Goal: Information Seeking & Learning: Stay updated

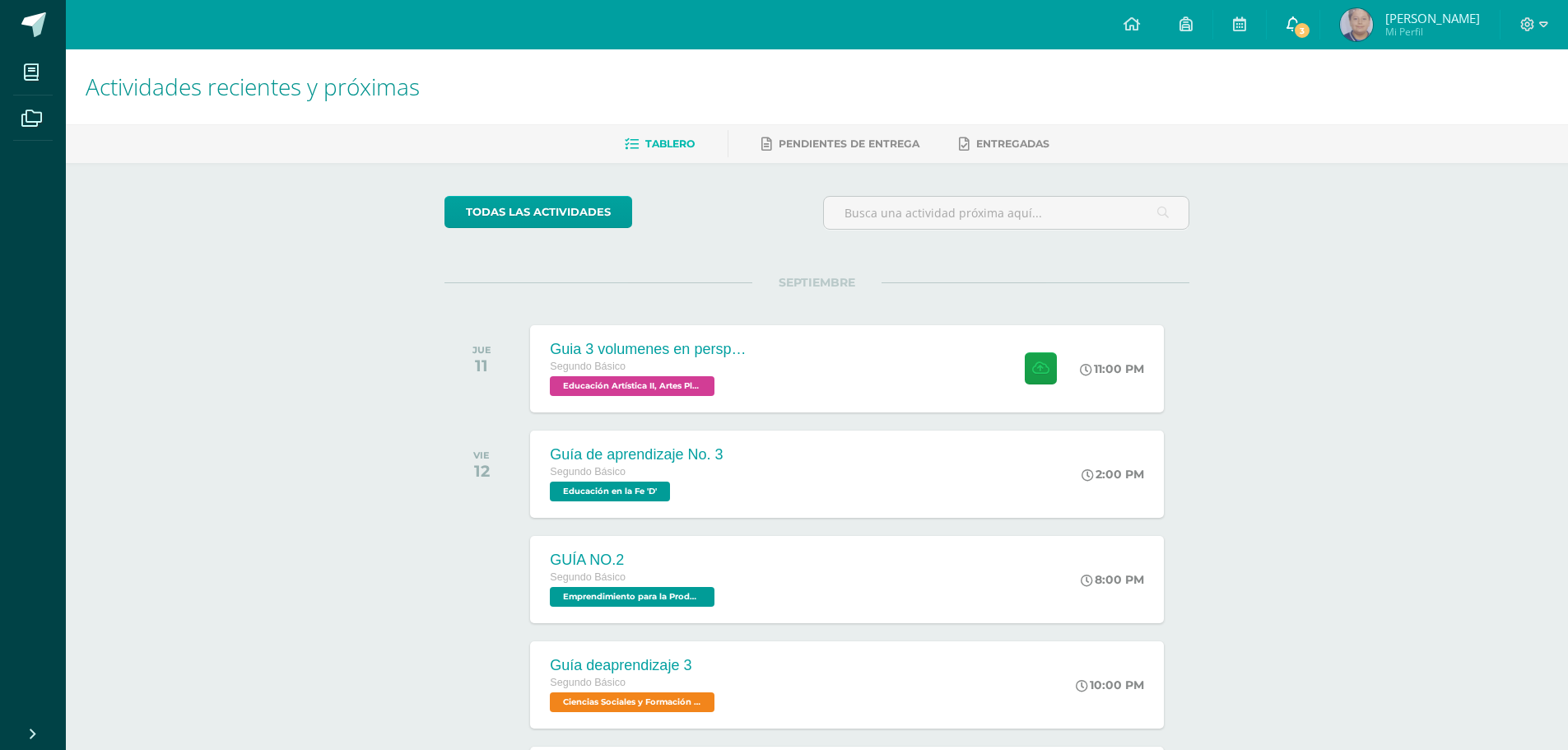
click at [1300, 23] on icon at bounding box center [1294, 24] width 13 height 15
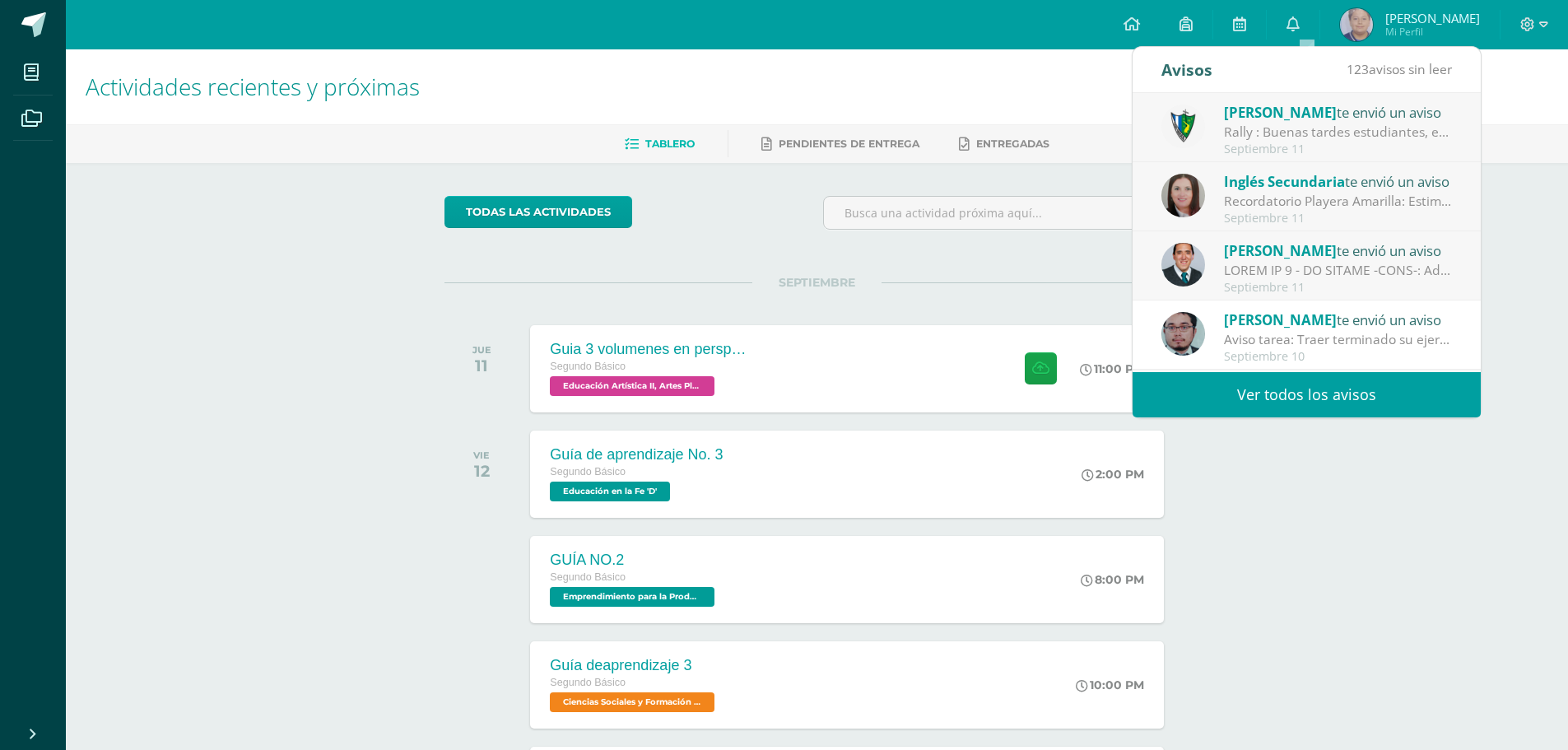
click at [1312, 407] on link "Ver todos los avisos" at bounding box center [1307, 394] width 348 height 45
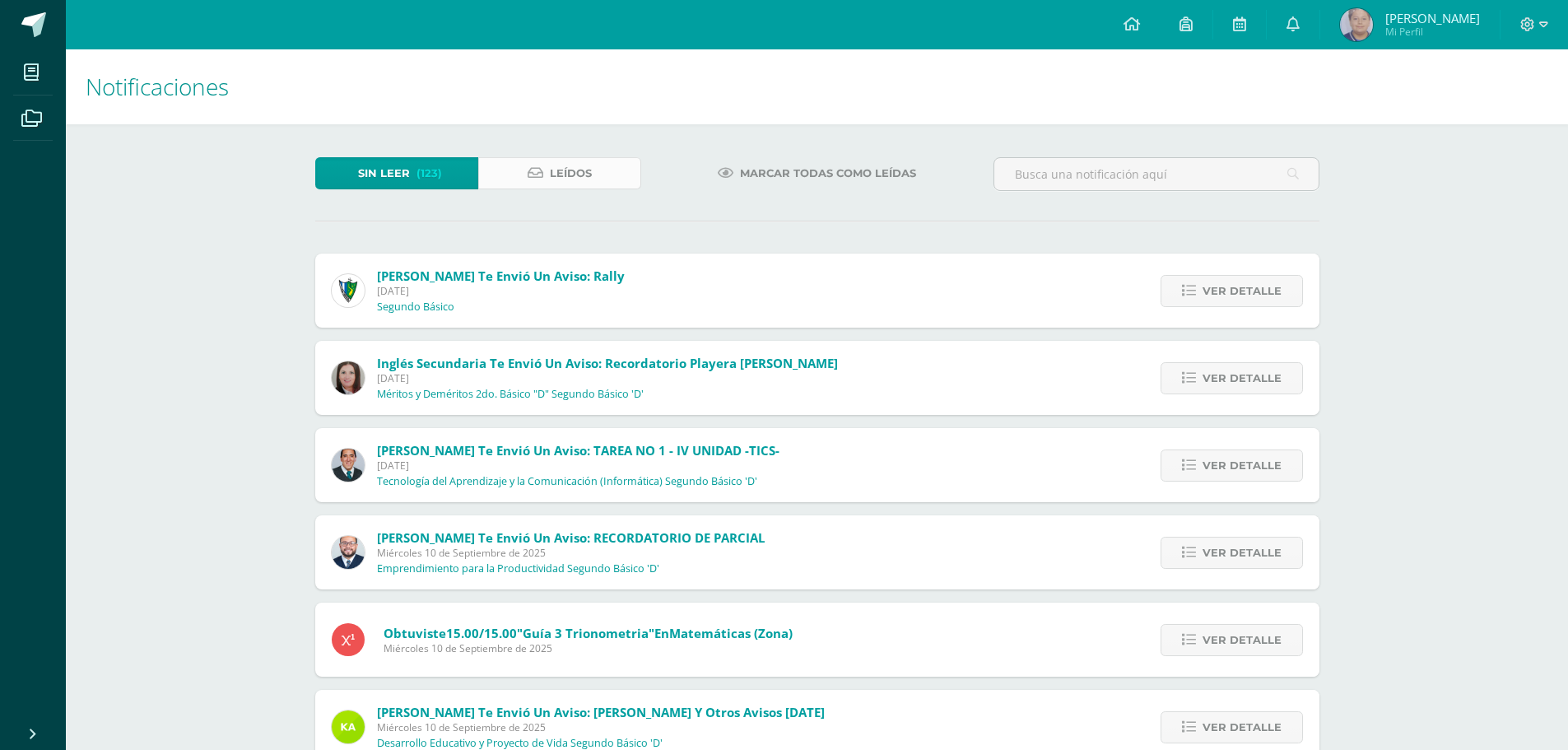
click at [584, 177] on span "Leídos" at bounding box center [570, 173] width 42 height 31
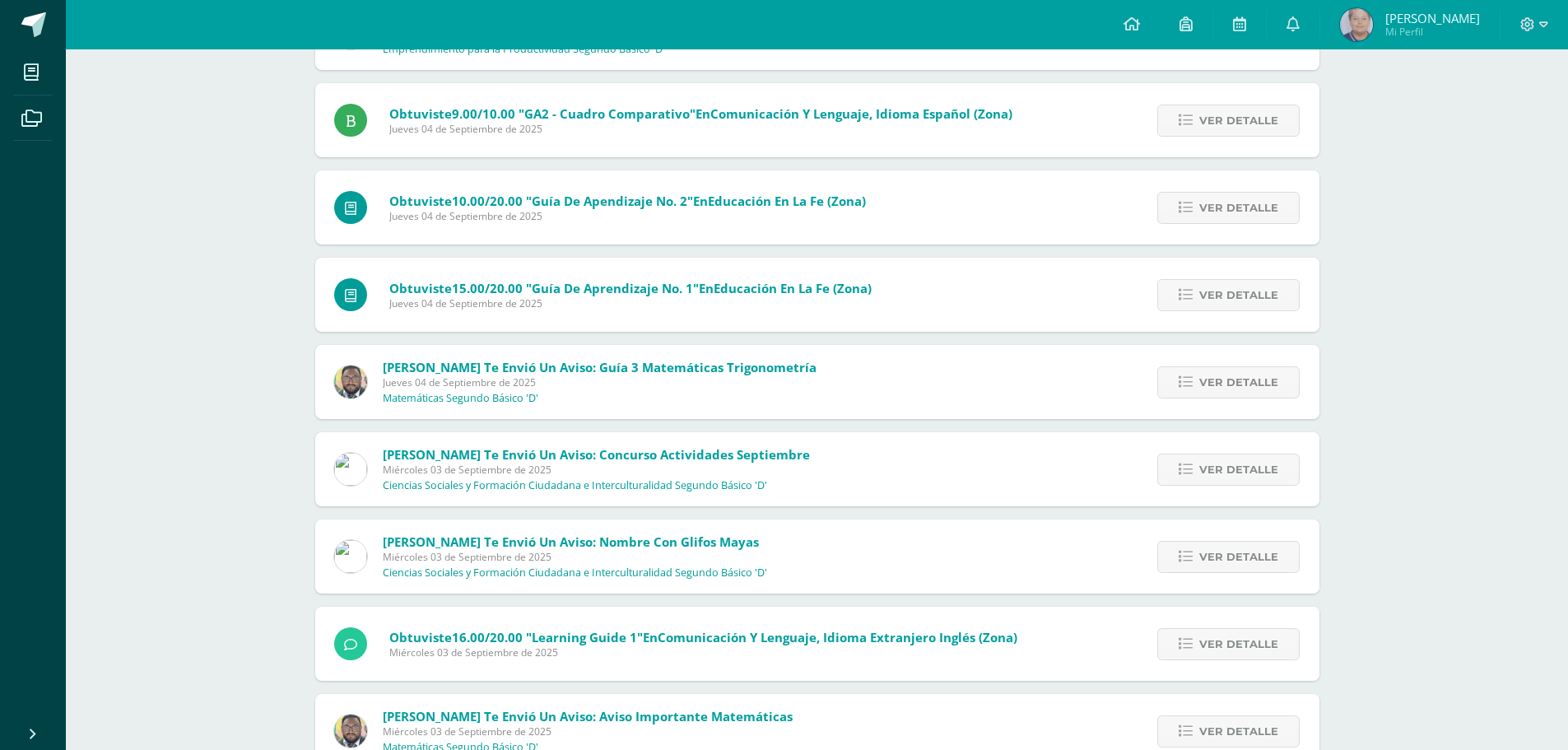
scroll to position [1426, 0]
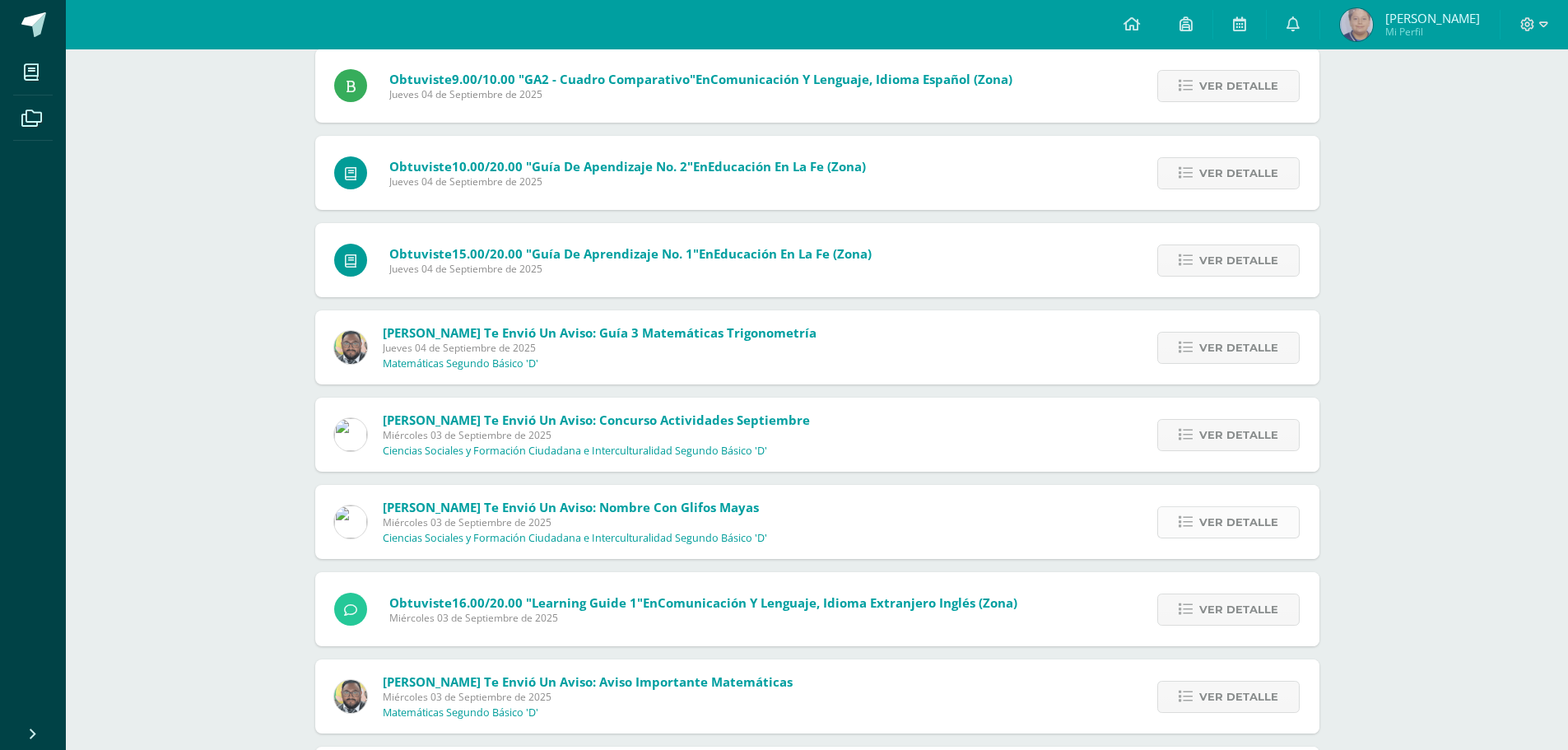
click at [1185, 519] on icon at bounding box center [1185, 522] width 14 height 14
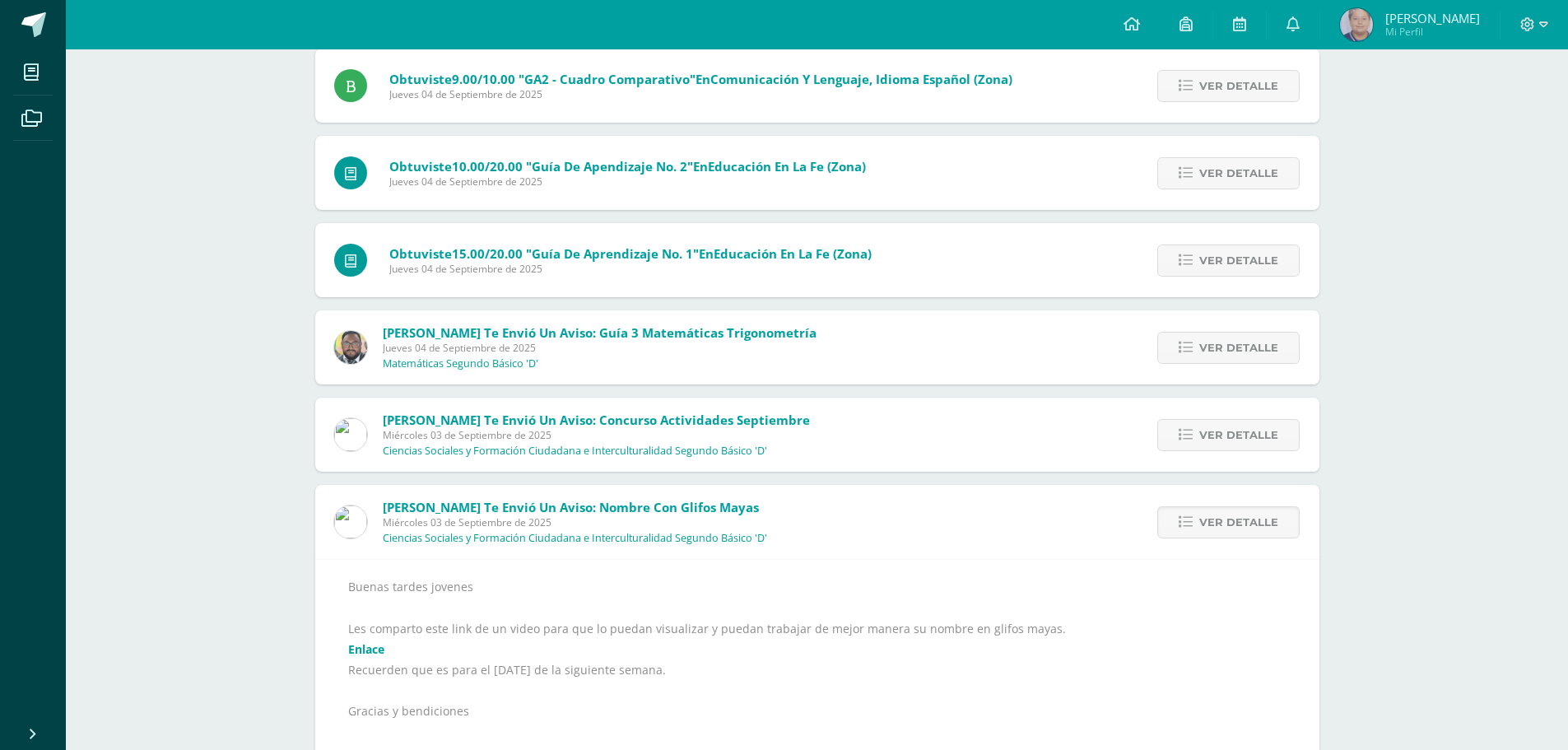
click at [384, 644] on link "Enlace" at bounding box center [366, 649] width 37 height 16
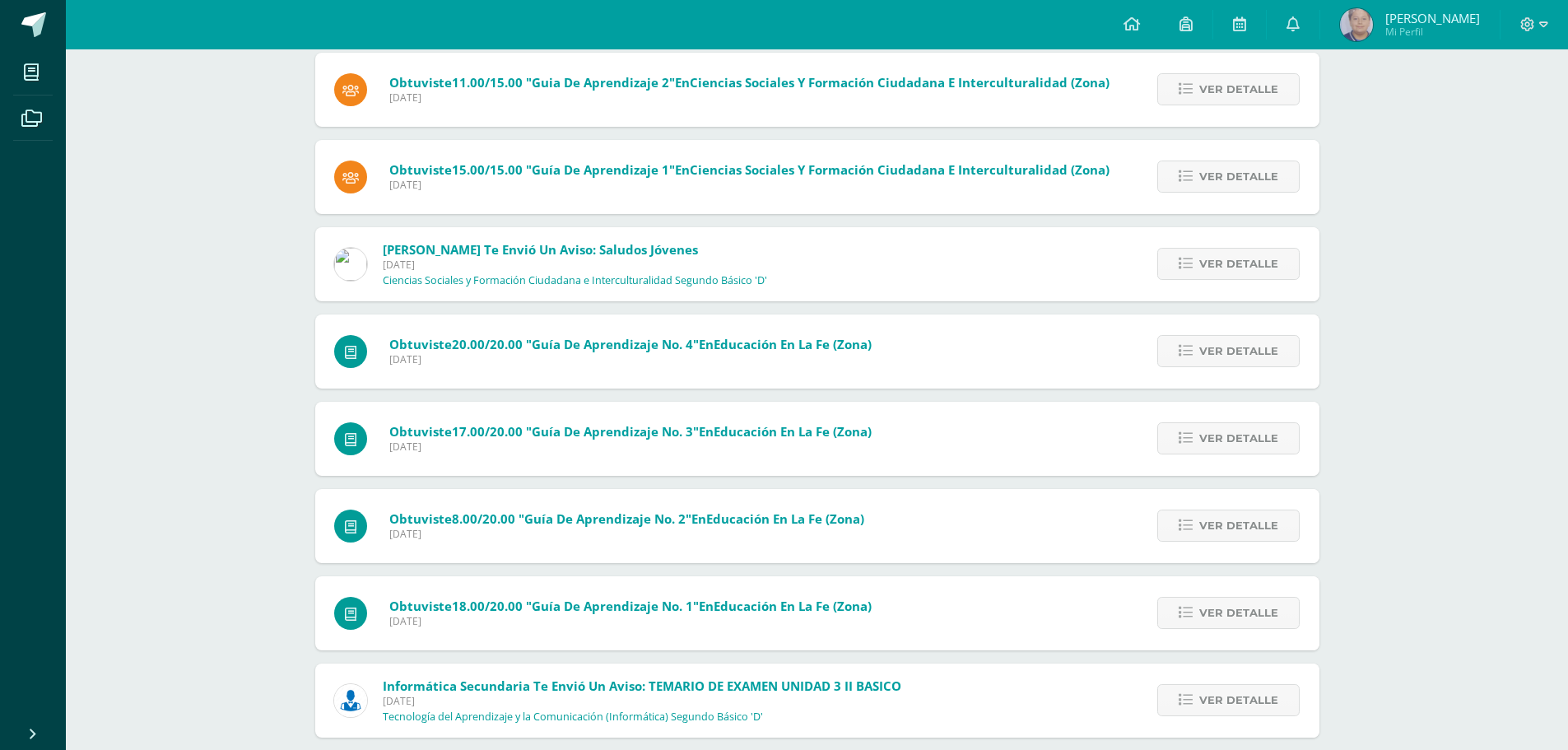
scroll to position [6729, 0]
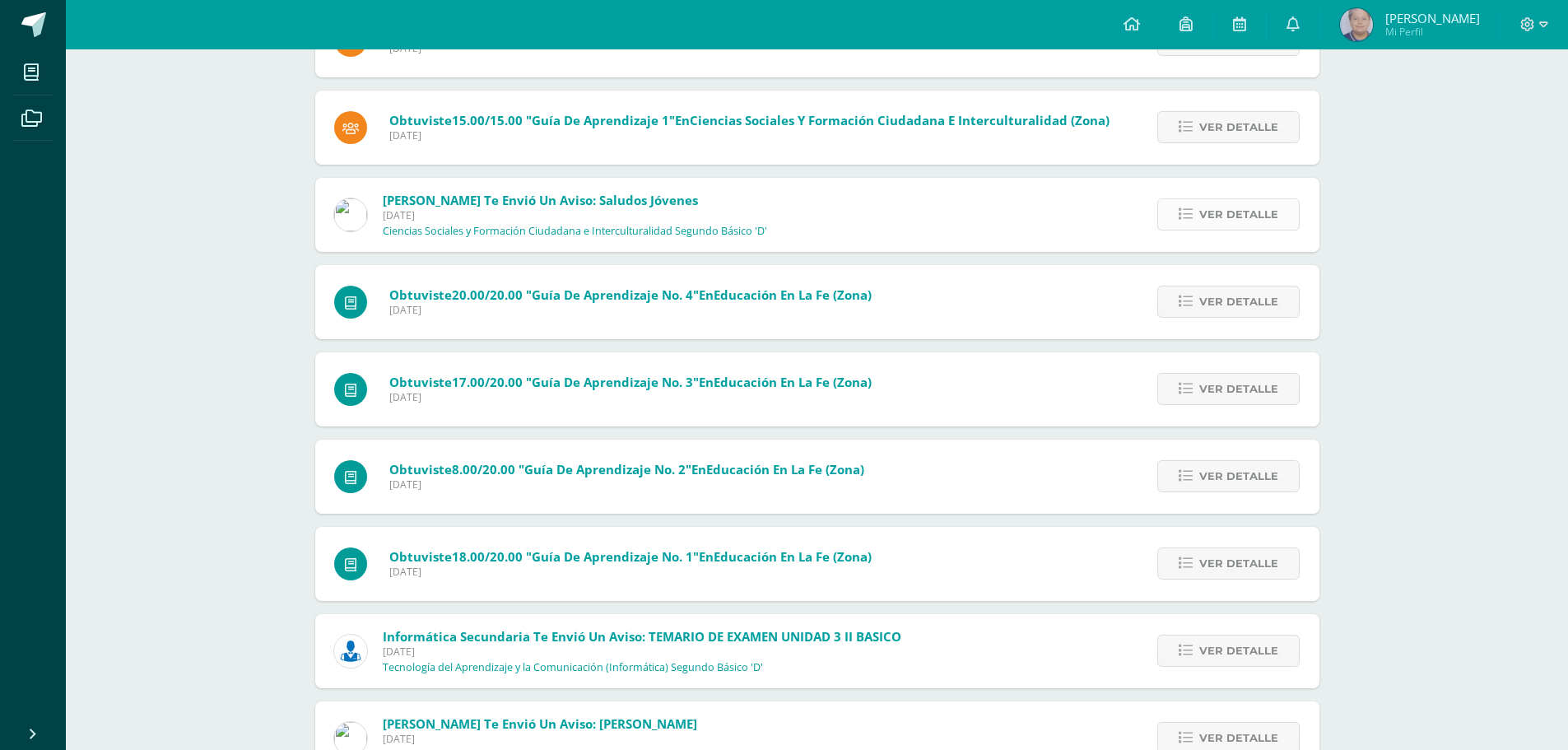
click at [1196, 220] on link "Ver detalle" at bounding box center [1229, 214] width 142 height 32
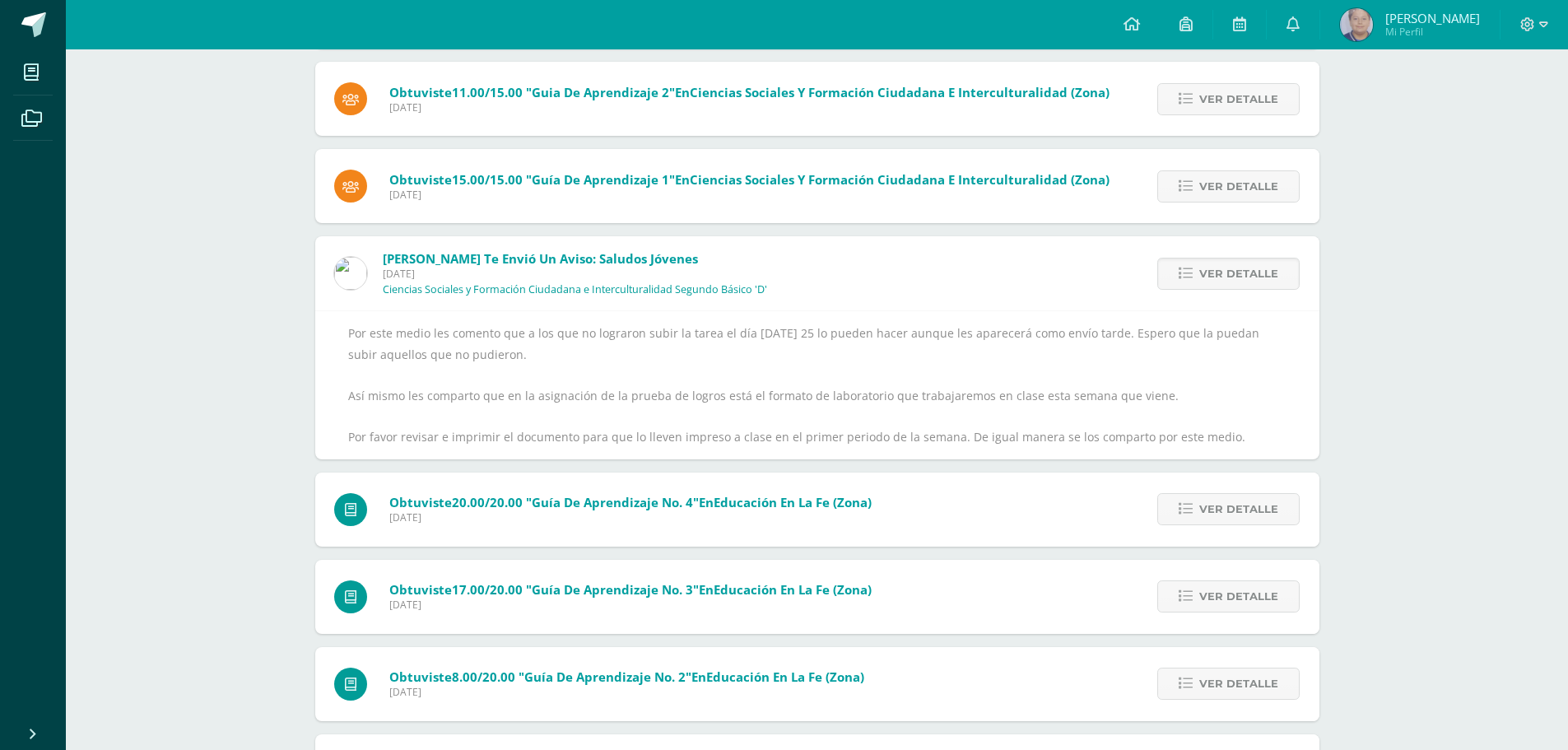
scroll to position [6530, 0]
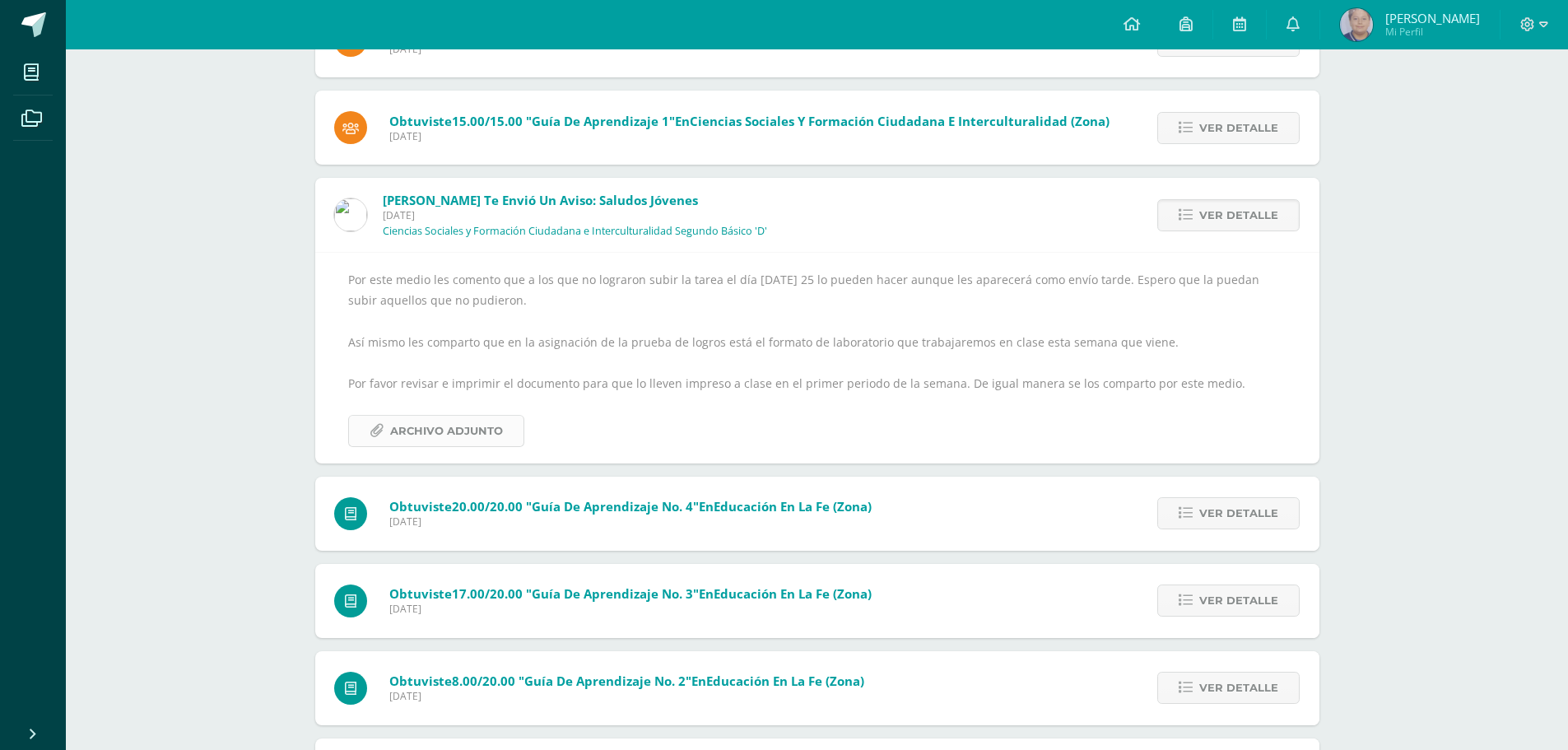
click at [477, 418] on span "Archivo Adjunto" at bounding box center [447, 431] width 112 height 31
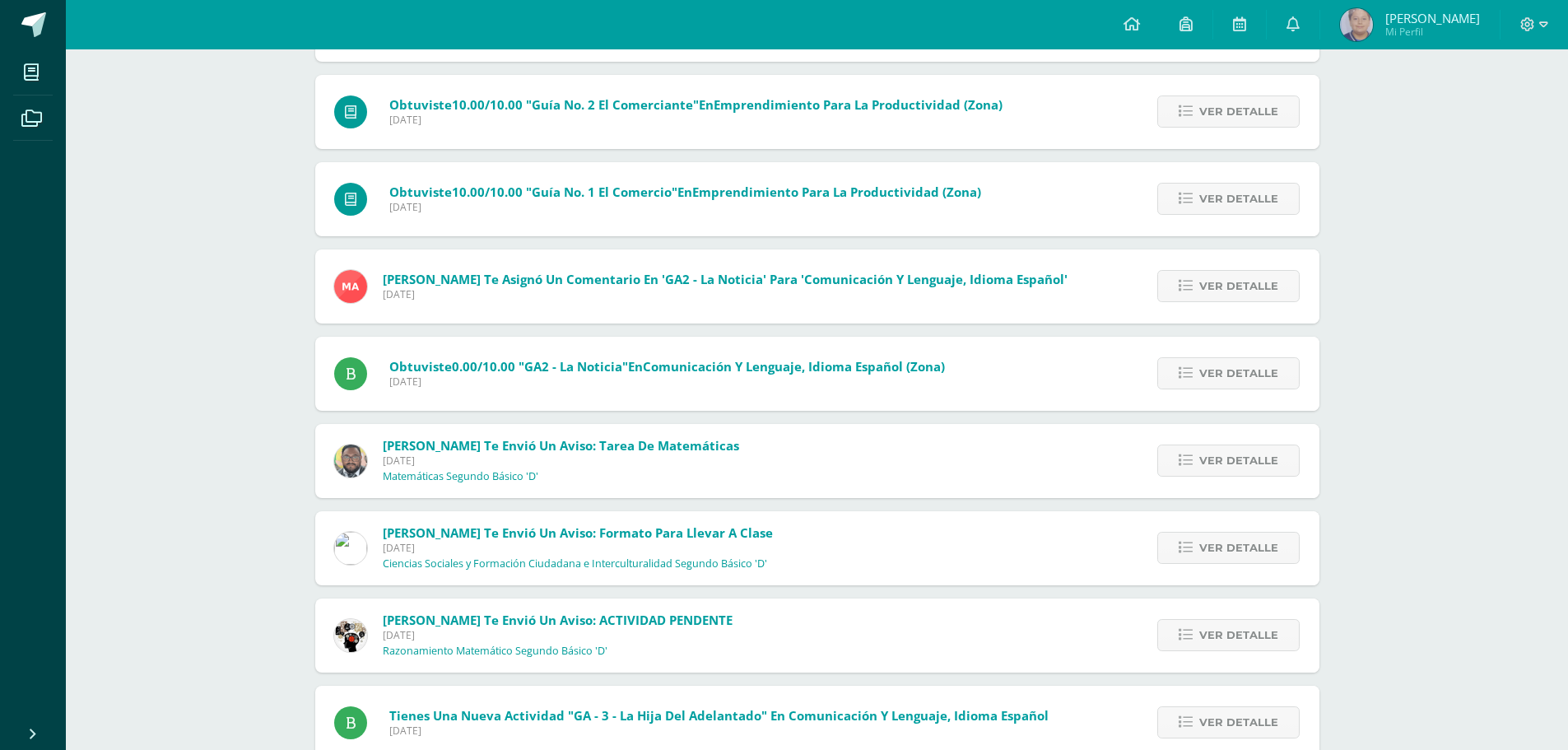
scroll to position [12798, 0]
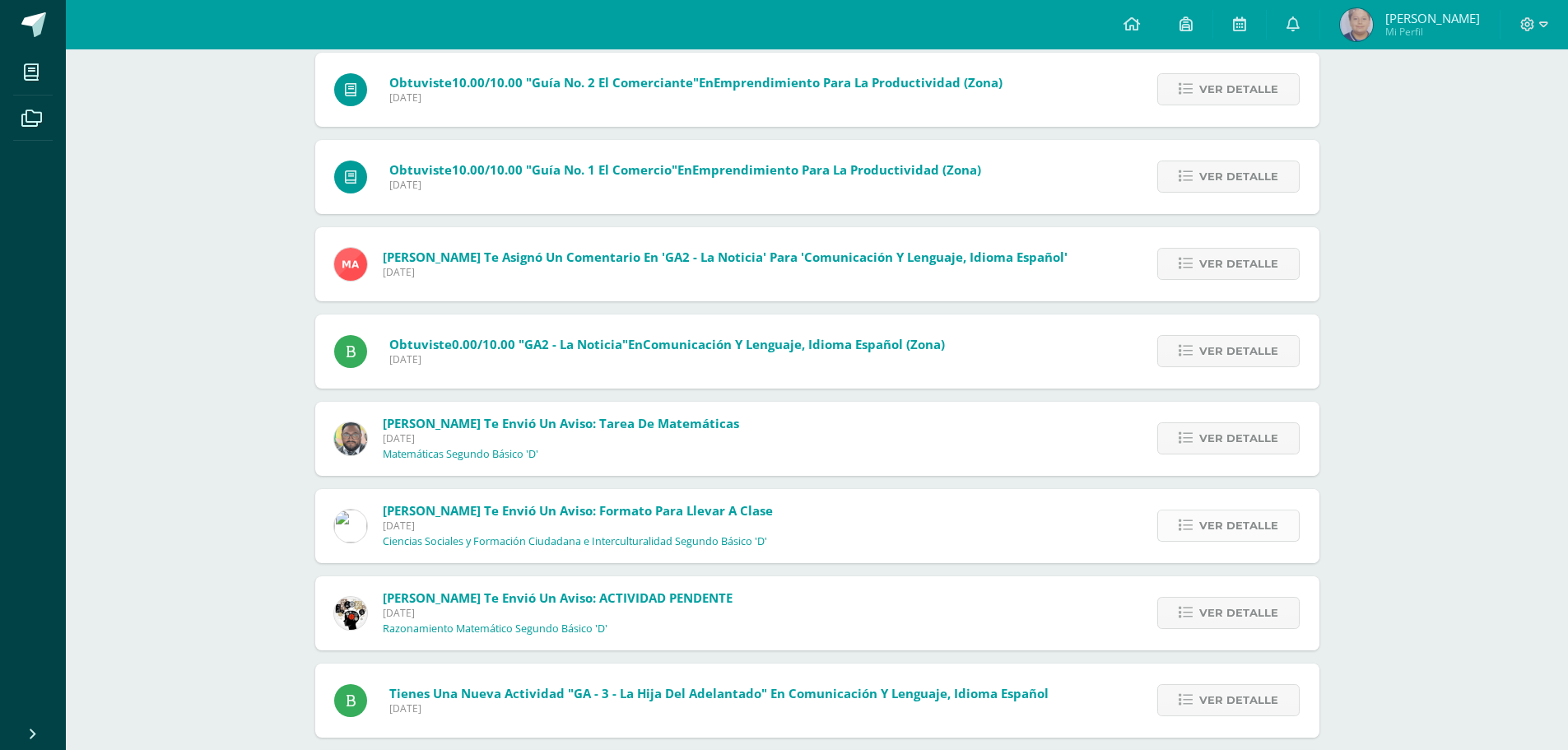
click at [1228, 527] on span "Ver detalle" at bounding box center [1238, 525] width 79 height 31
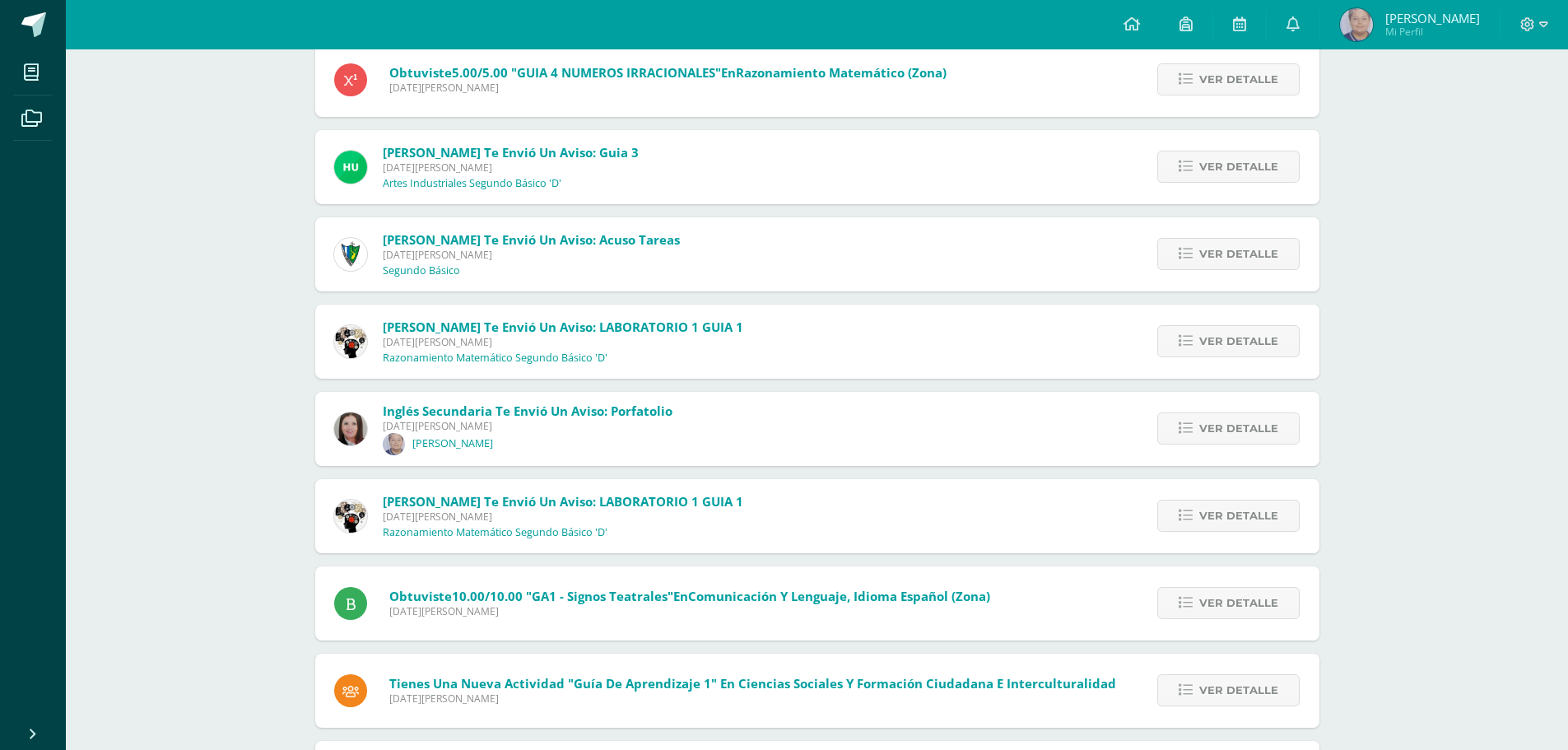
scroll to position [18100, 0]
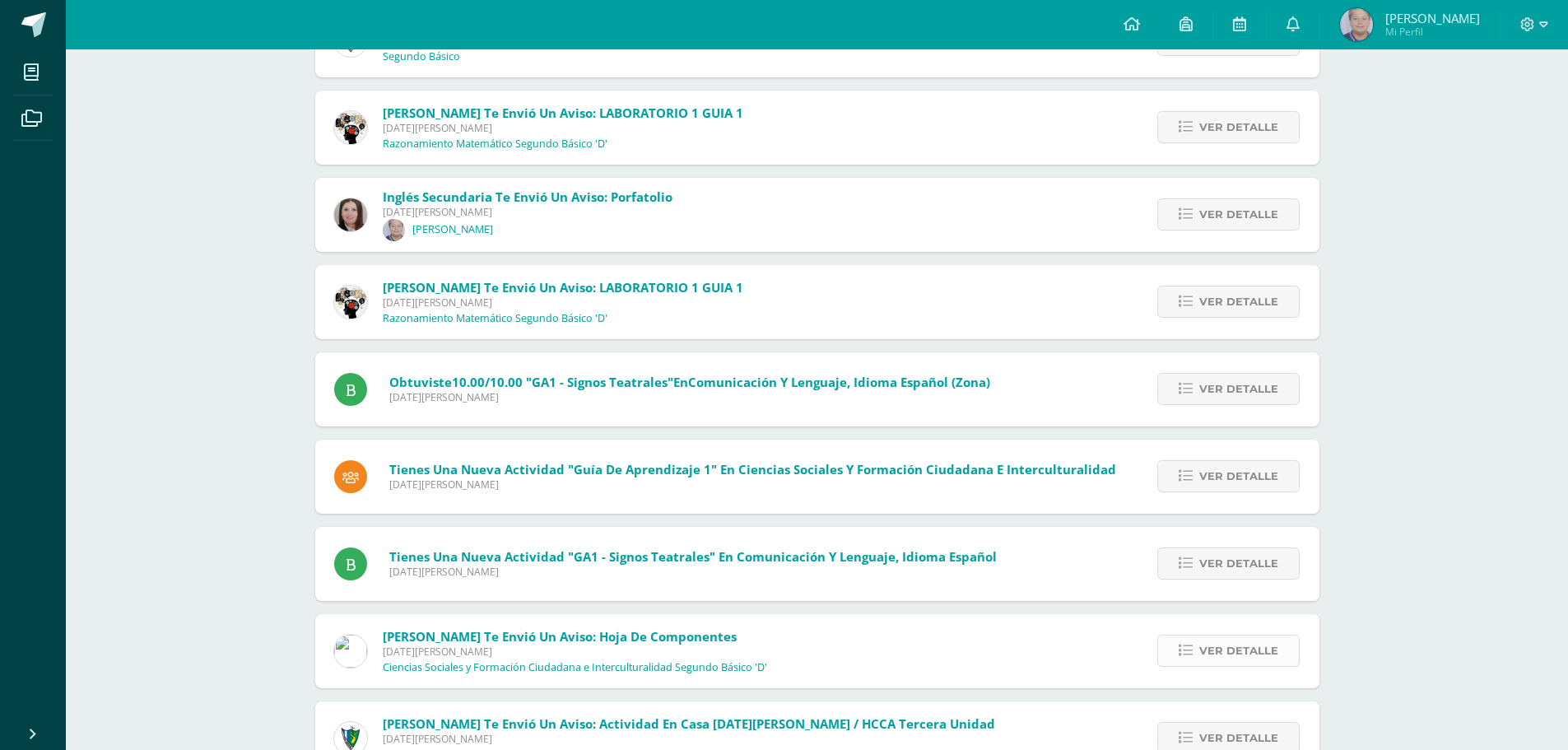
click at [1185, 655] on icon at bounding box center [1185, 650] width 14 height 14
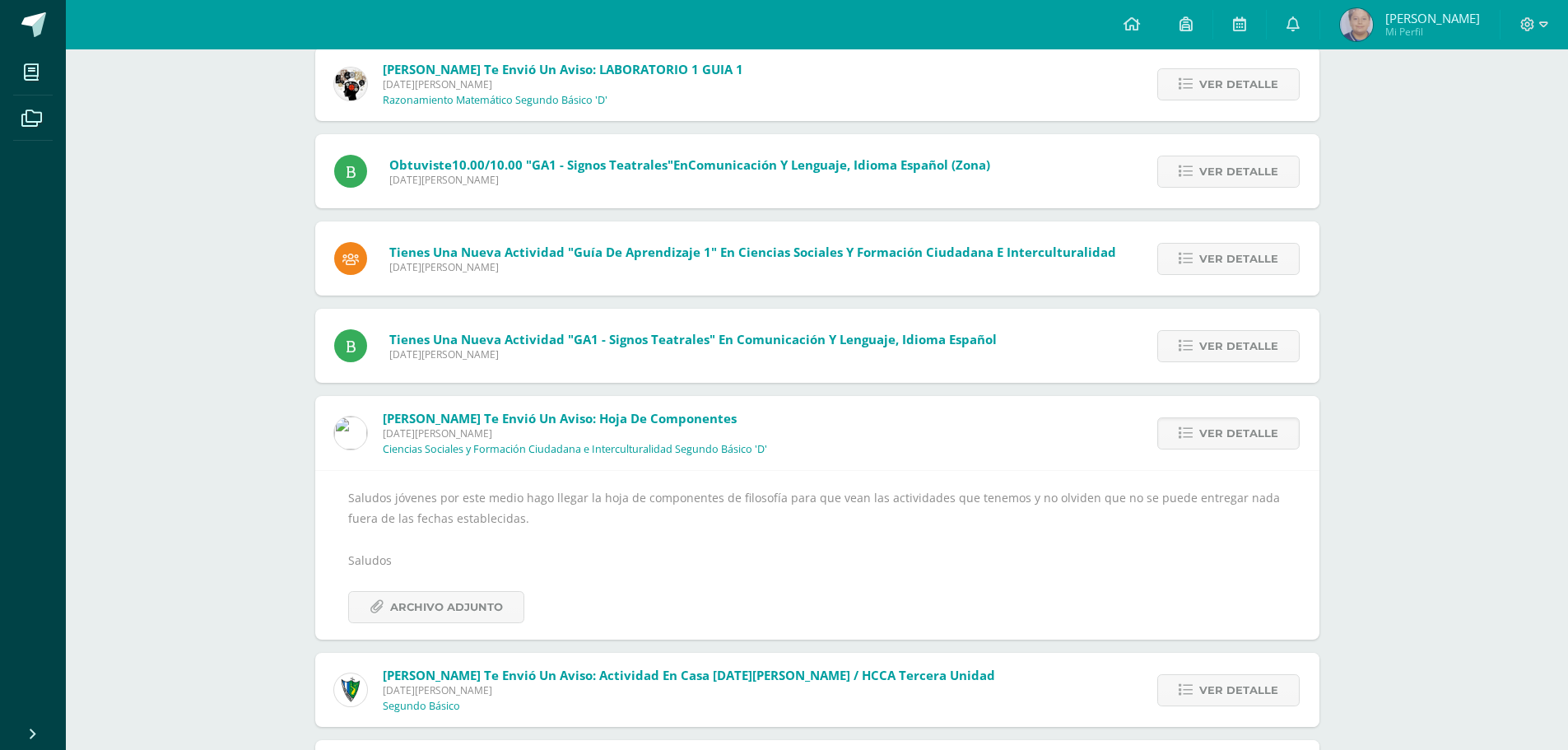
click at [431, 669] on div "Jose Pinto te envió un aviso: Actividad en casa 13 de junio / HCCA tercera unid…" at bounding box center [666, 689] width 701 height 74
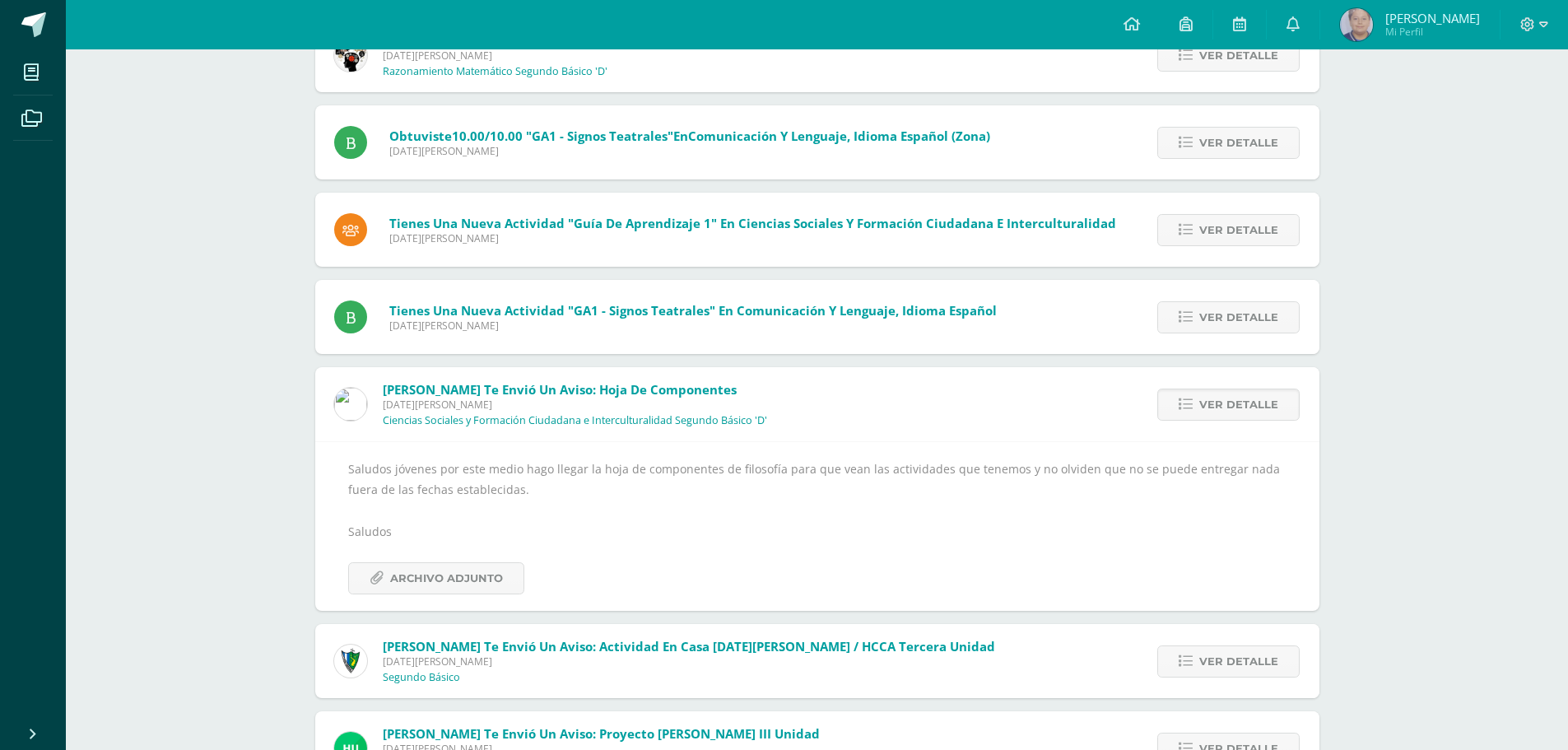
click at [467, 593] on span "Archivo Adjunto" at bounding box center [447, 578] width 112 height 31
